Goal: Information Seeking & Learning: Learn about a topic

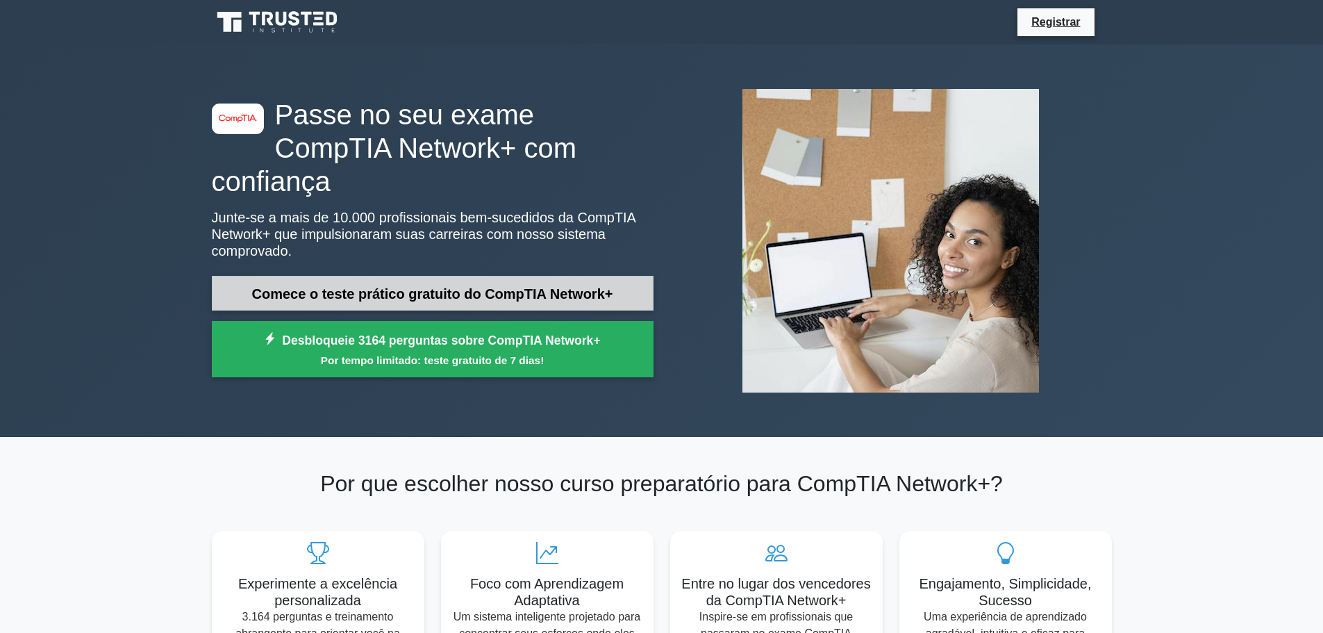
click at [537, 276] on link "Comece o teste prático gratuito do CompTIA Network+" at bounding box center [433, 293] width 442 height 35
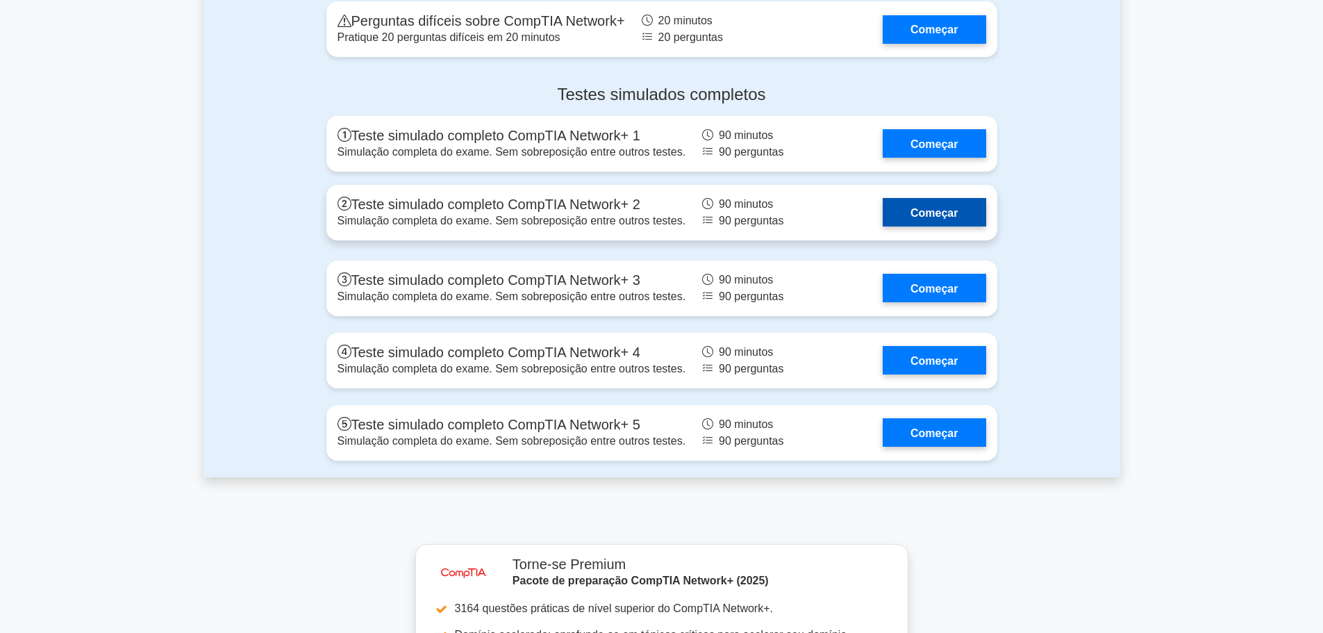
scroll to position [2986, 0]
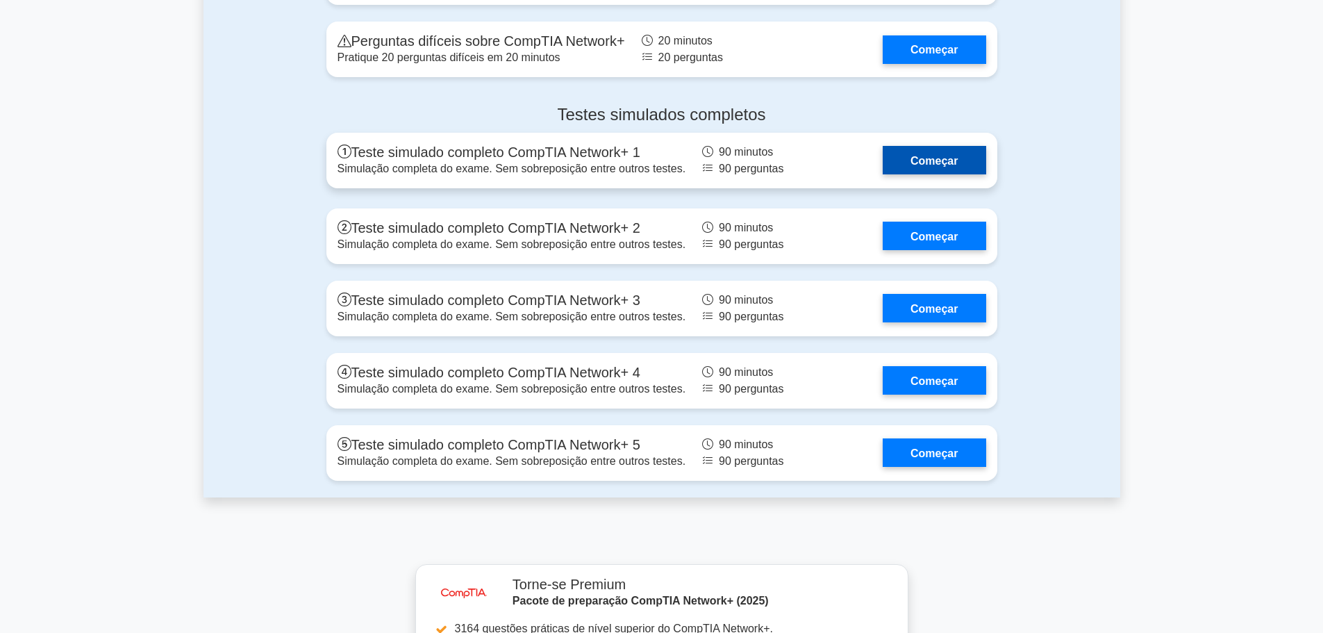
click at [930, 174] on link "Começar" at bounding box center [934, 160] width 103 height 28
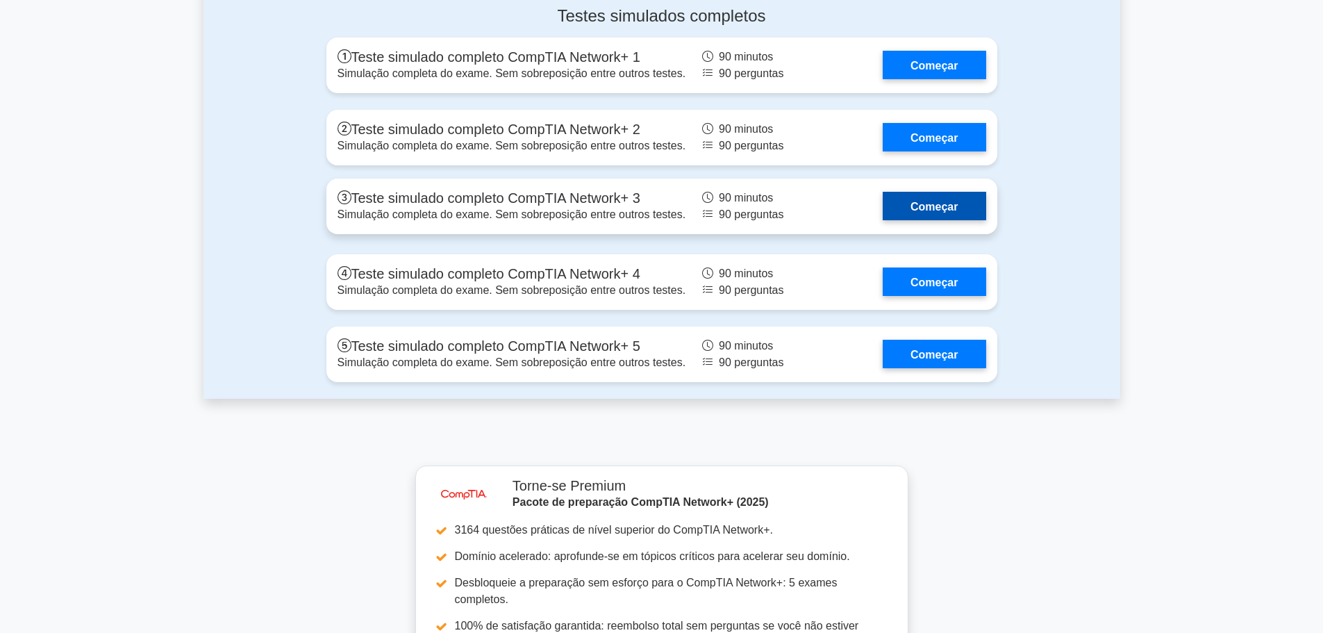
scroll to position [3055, 0]
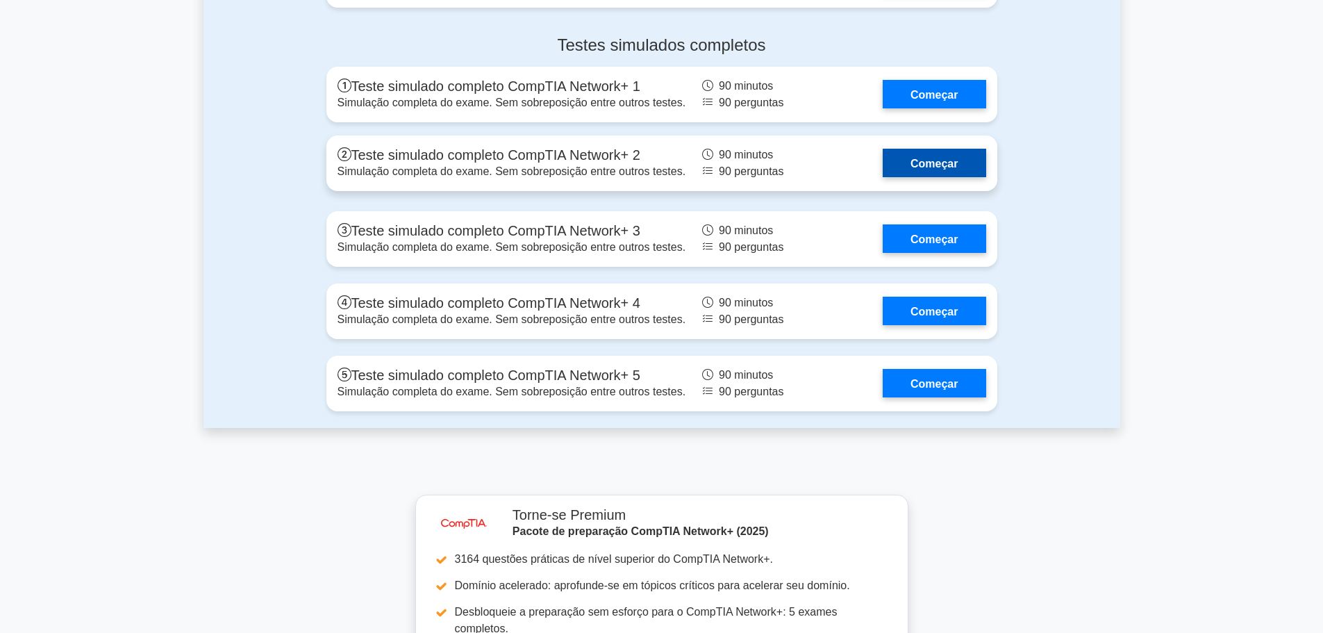
click at [978, 177] on link "Começar" at bounding box center [934, 163] width 103 height 28
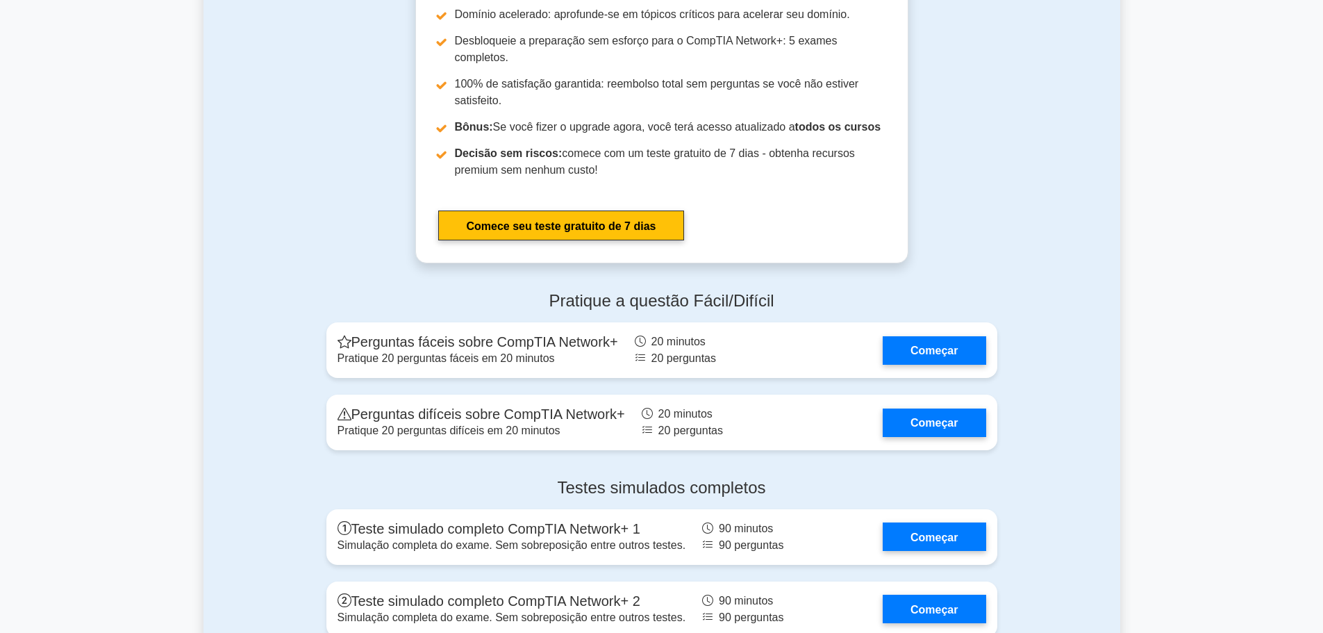
scroll to position [2569, 0]
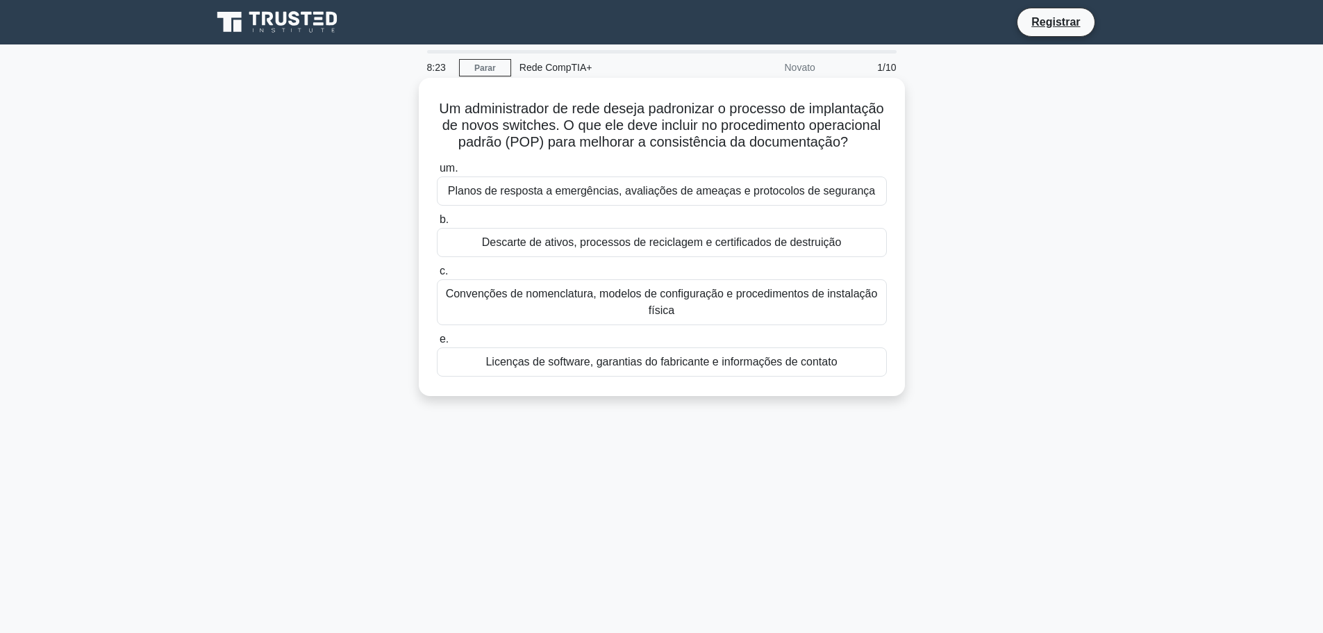
click at [471, 257] on div "Descarte de ativos, processos de reciclagem e certificados de destruição" at bounding box center [662, 242] width 450 height 29
click at [437, 224] on input "b. Descarte de ativos, processos de reciclagem e certificados de destruição" at bounding box center [437, 219] width 0 height 9
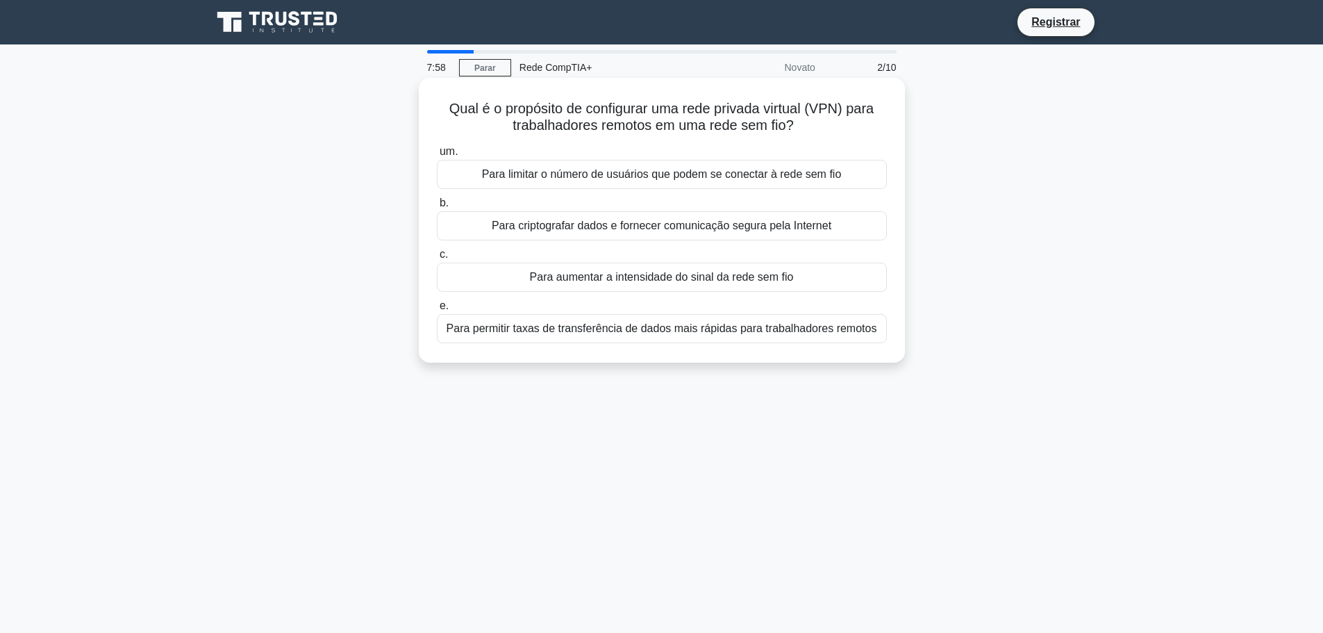
click at [501, 225] on font "Para criptografar dados e fornecer comunicação segura pela Internet" at bounding box center [662, 225] width 340 height 12
click at [437, 208] on input "b. Para criptografar dados e fornecer comunicação segura pela Internet" at bounding box center [437, 203] width 0 height 9
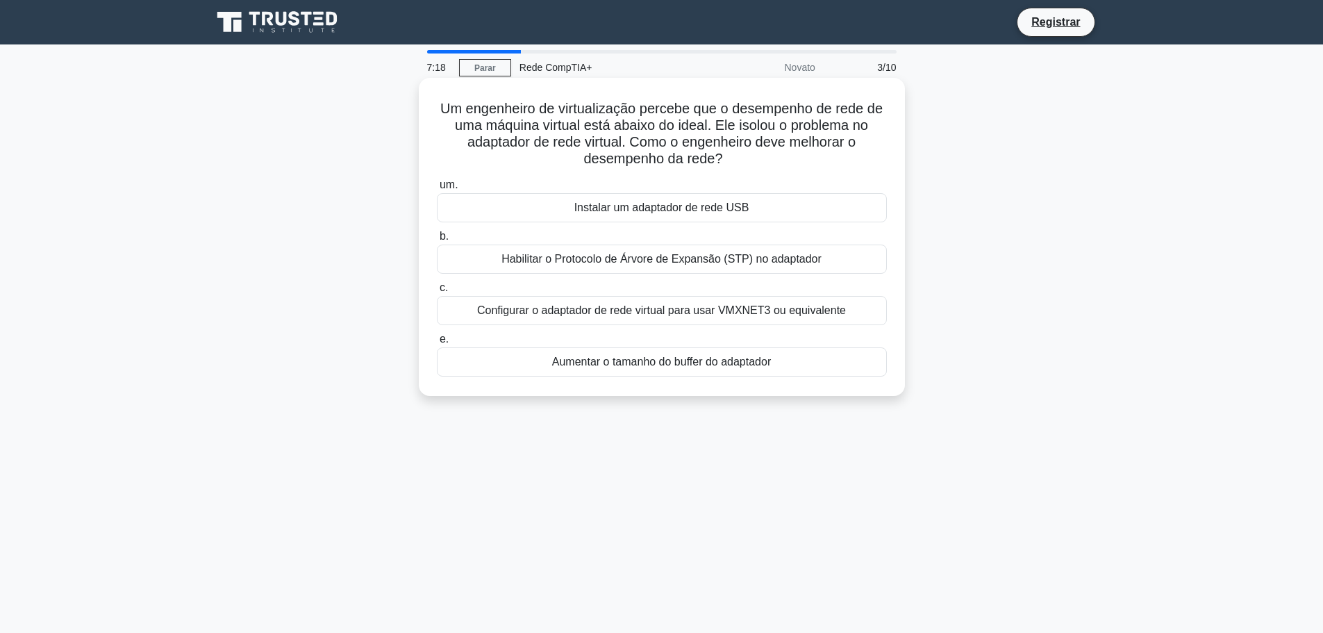
drag, startPoint x: 467, startPoint y: 337, endPoint x: 421, endPoint y: 338, distance: 46.5
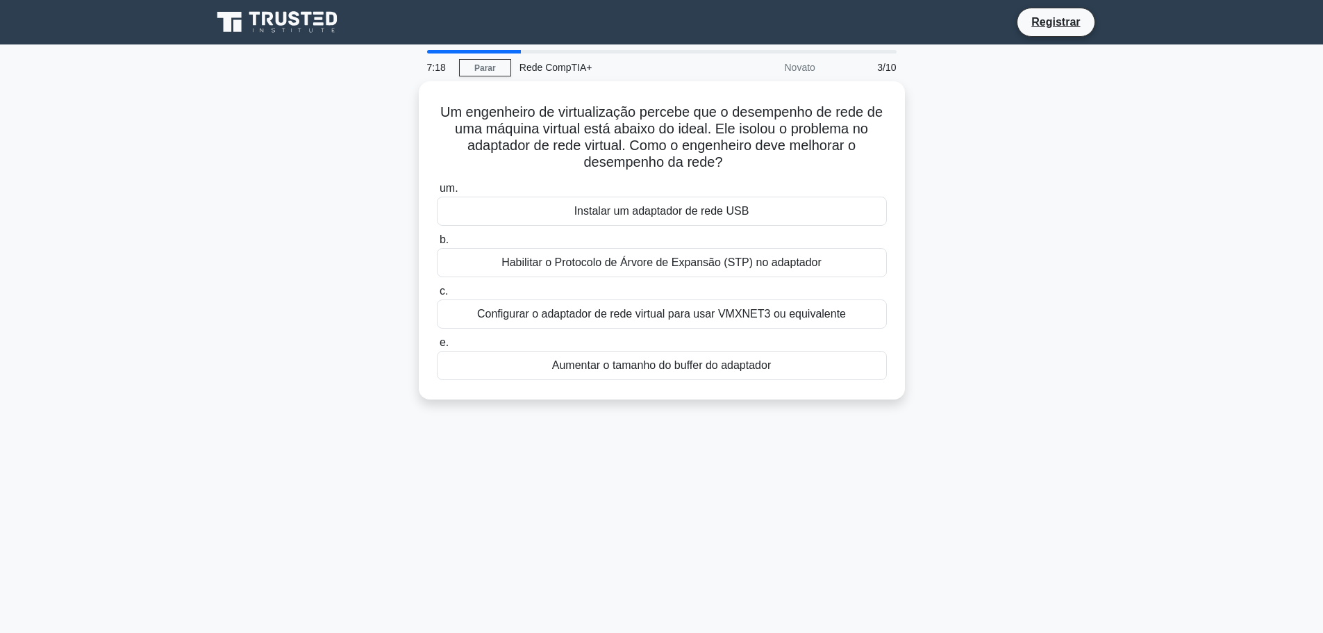
drag, startPoint x: 421, startPoint y: 338, endPoint x: 283, endPoint y: 341, distance: 137.5
click at [283, 341] on div "Um engenheiro de virtualização percebe que o desempenho de rede de uma máquina …" at bounding box center [661, 248] width 917 height 335
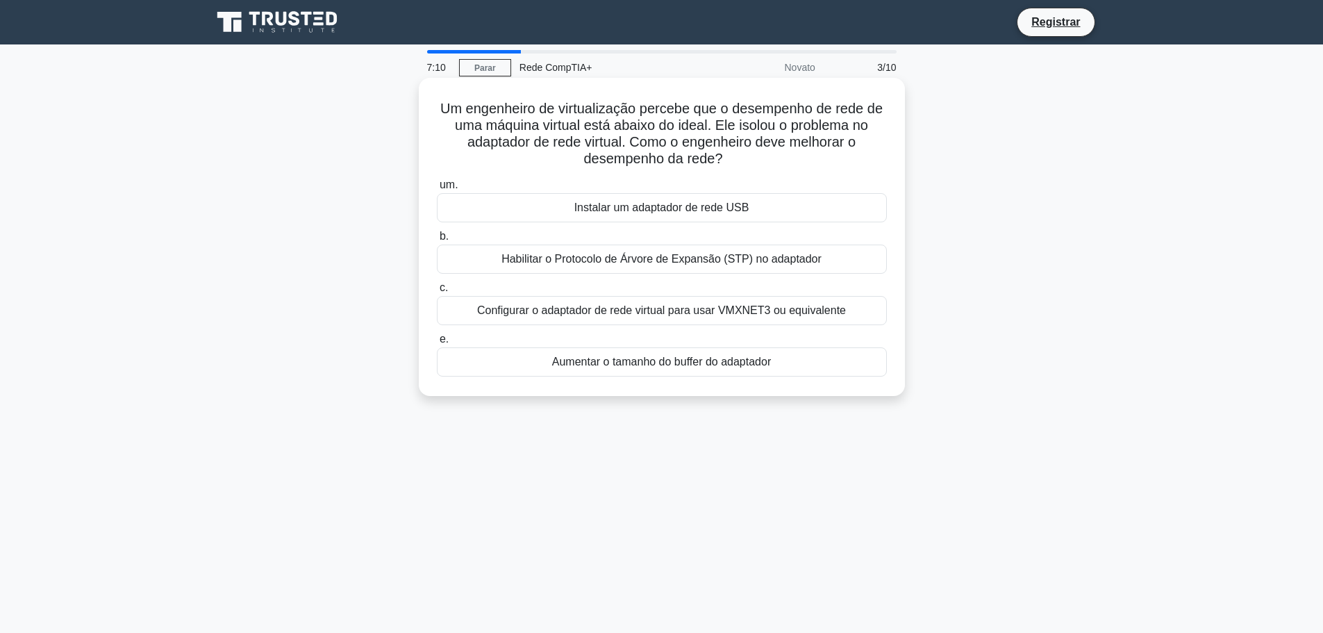
click at [518, 257] on font "Habilitar o Protocolo de Árvore de Expansão (STP) no adaptador" at bounding box center [661, 259] width 320 height 12
click at [437, 241] on input "b. Habilitar o Protocolo de Árvore de Expansão (STP) no adaptador" at bounding box center [437, 236] width 0 height 9
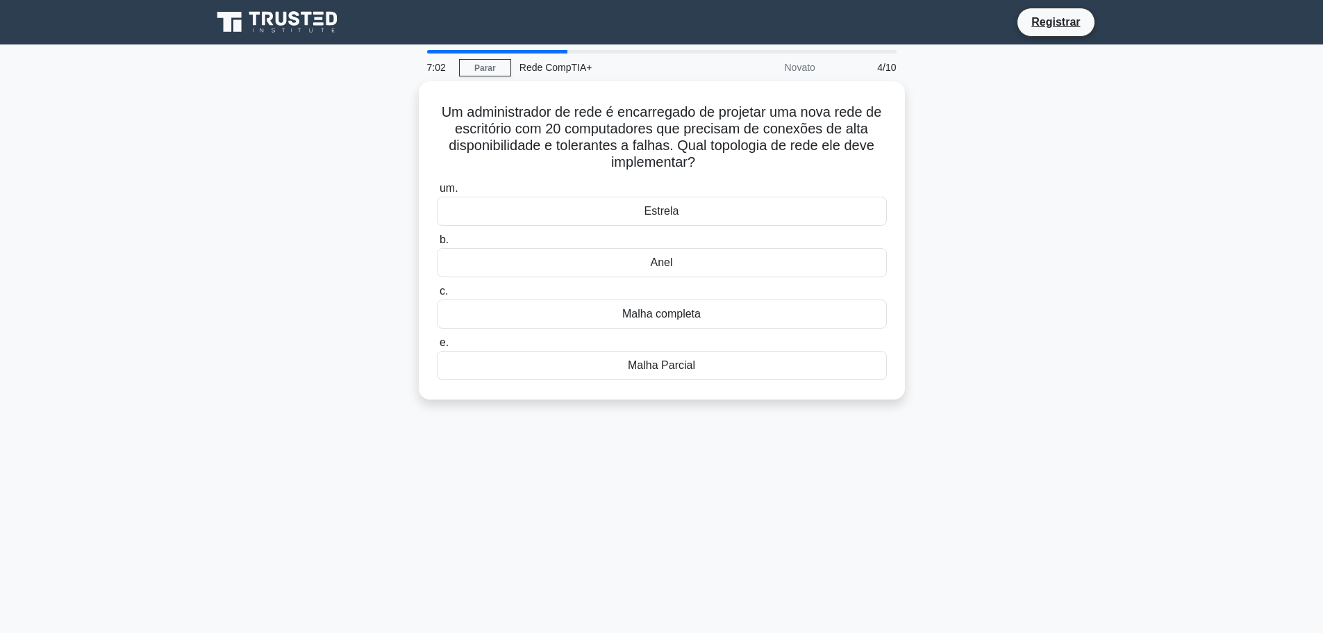
drag, startPoint x: 401, startPoint y: 303, endPoint x: 265, endPoint y: 316, distance: 136.0
click at [265, 316] on div "Um administrador de rede é encarregado de projetar uma nova rede de escritório …" at bounding box center [661, 248] width 917 height 335
click at [523, 316] on div "Malha completa" at bounding box center [662, 310] width 450 height 29
click at [437, 292] on input "c. Malha completa" at bounding box center [437, 287] width 0 height 9
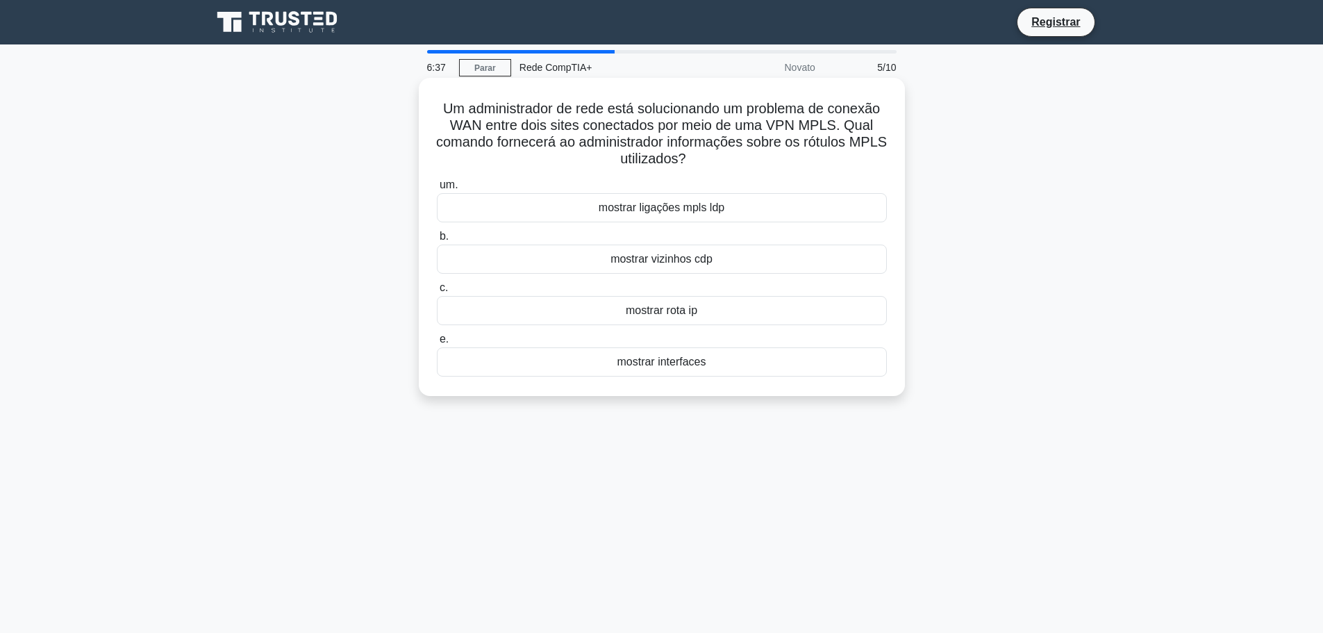
click at [537, 220] on div "mostrar ligações mpls ldp" at bounding box center [662, 207] width 450 height 29
click at [437, 190] on input "um. mostrar ligações mpls ldp" at bounding box center [437, 185] width 0 height 9
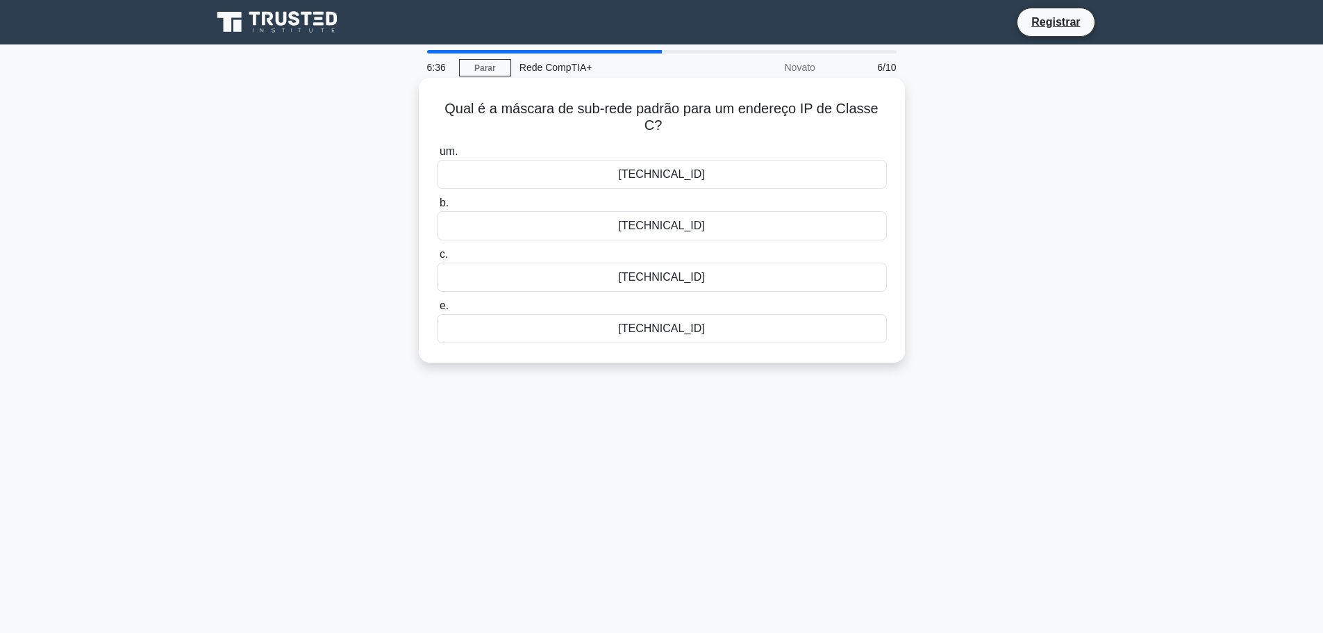
click at [540, 271] on div "[TECHNICAL_ID]" at bounding box center [662, 276] width 450 height 29
click at [437, 259] on input "c. [TECHNICAL_ID]" at bounding box center [437, 254] width 0 height 9
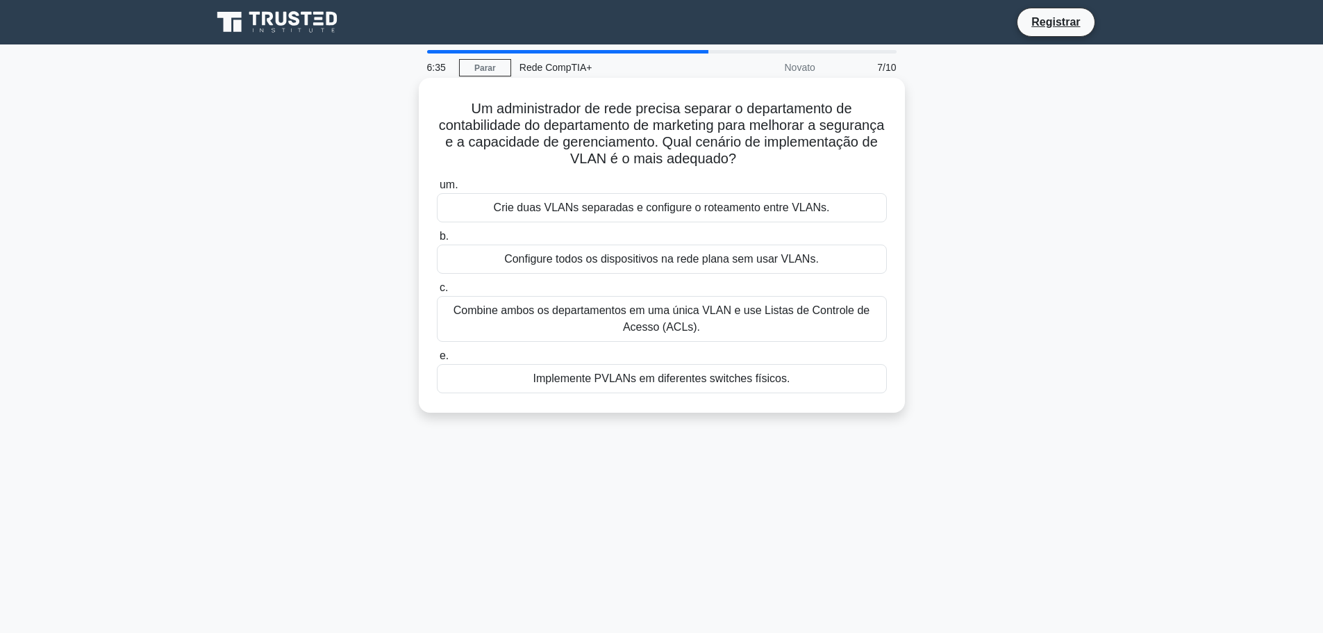
click at [551, 211] on font "Crie duas VLANs separadas e configure o roteamento entre VLANs." at bounding box center [662, 207] width 336 height 12
click at [437, 190] on input "um. Crie duas VLANs separadas e configure o roteamento entre VLANs." at bounding box center [437, 185] width 0 height 9
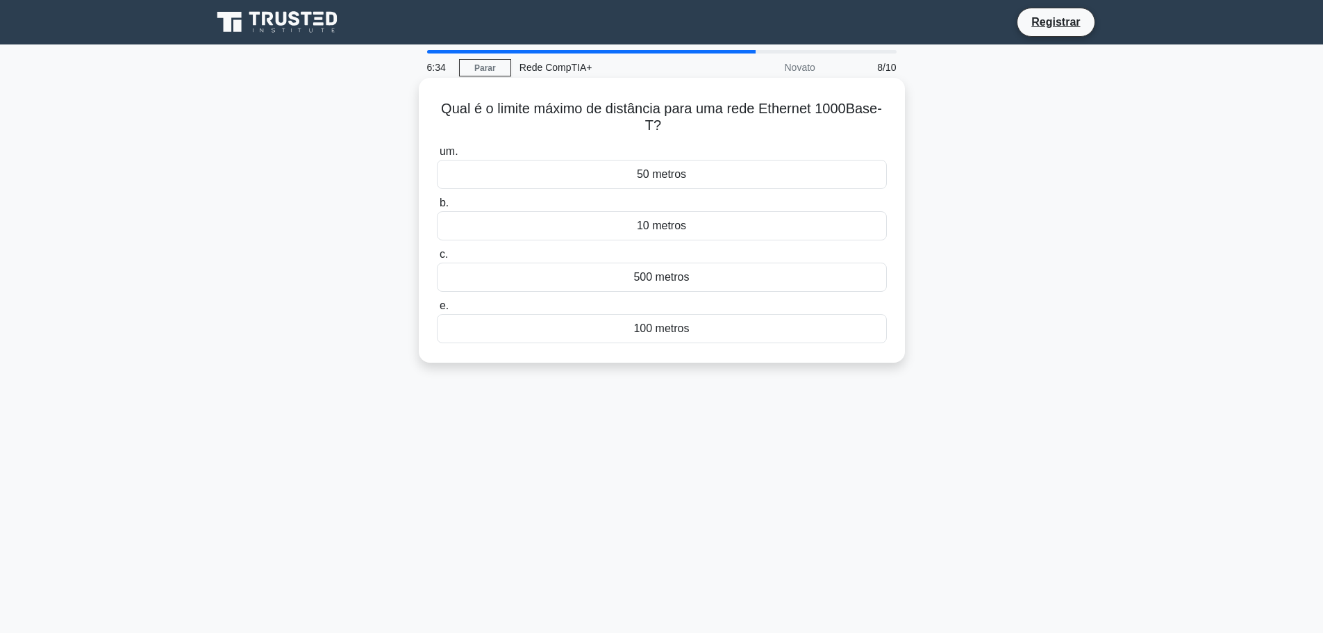
click at [563, 221] on div "10 metros" at bounding box center [662, 225] width 450 height 29
click at [437, 208] on input "b. 10 metros" at bounding box center [437, 203] width 0 height 9
click at [542, 324] on div "Roteador" at bounding box center [662, 328] width 450 height 29
click at [437, 310] on input "e. [GEOGRAPHIC_DATA]" at bounding box center [437, 305] width 0 height 9
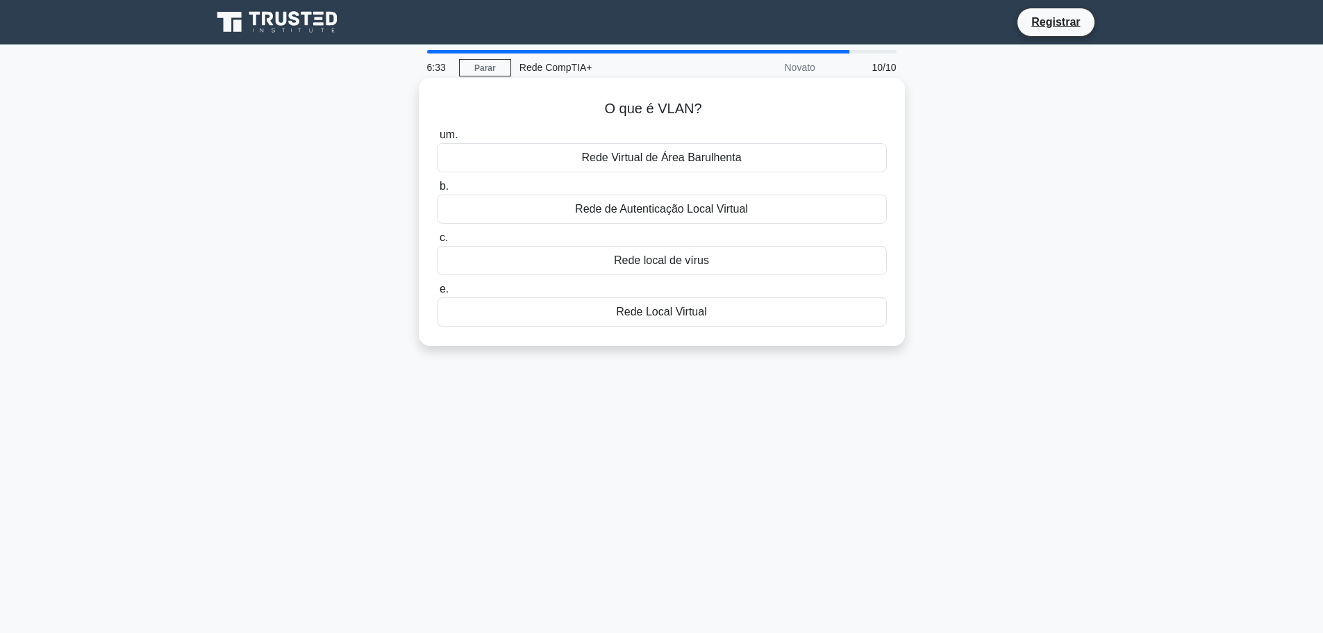
click at [571, 262] on div "Rede local de vírus" at bounding box center [662, 260] width 450 height 29
click at [437, 242] on input "c. Rede local de vírus" at bounding box center [437, 237] width 0 height 9
